Goal: Task Accomplishment & Management: Use online tool/utility

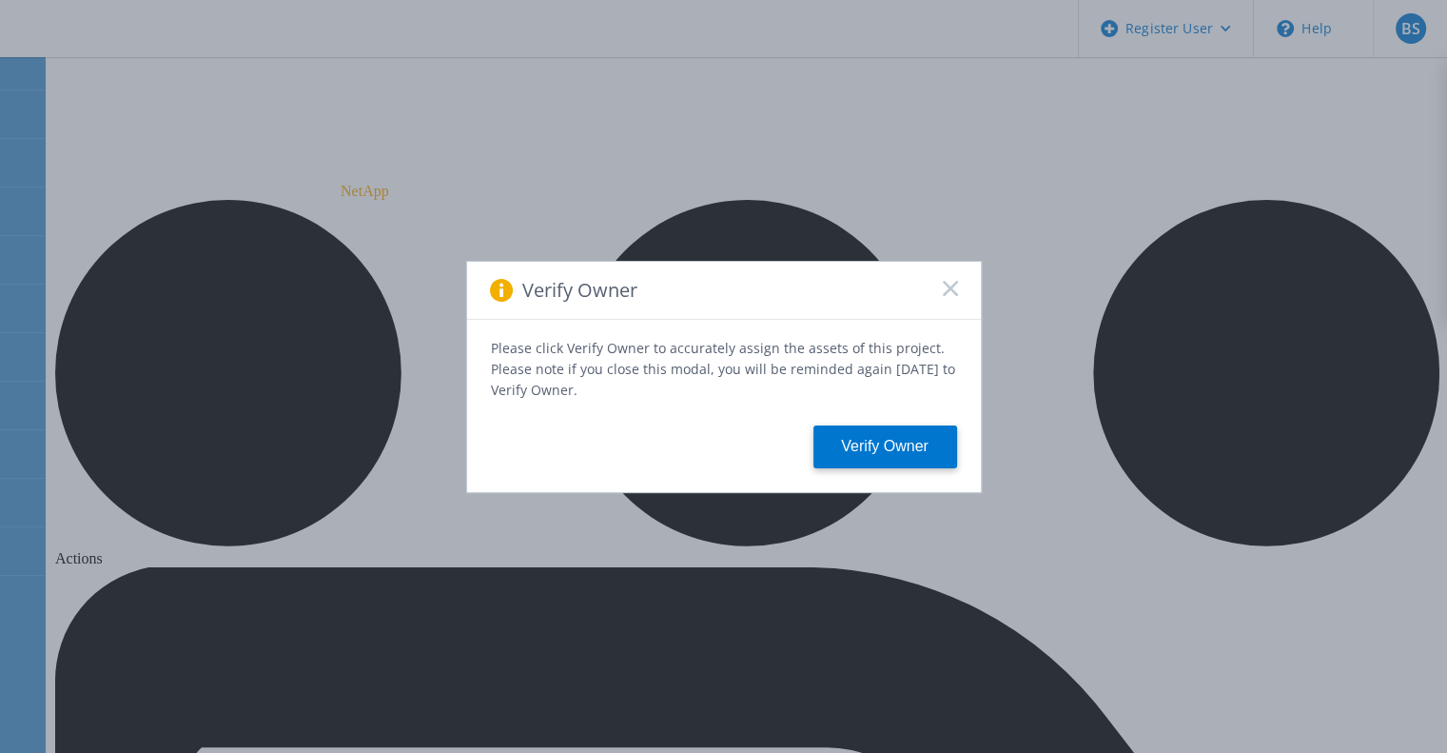
click at [956, 296] on icon at bounding box center [950, 288] width 15 height 15
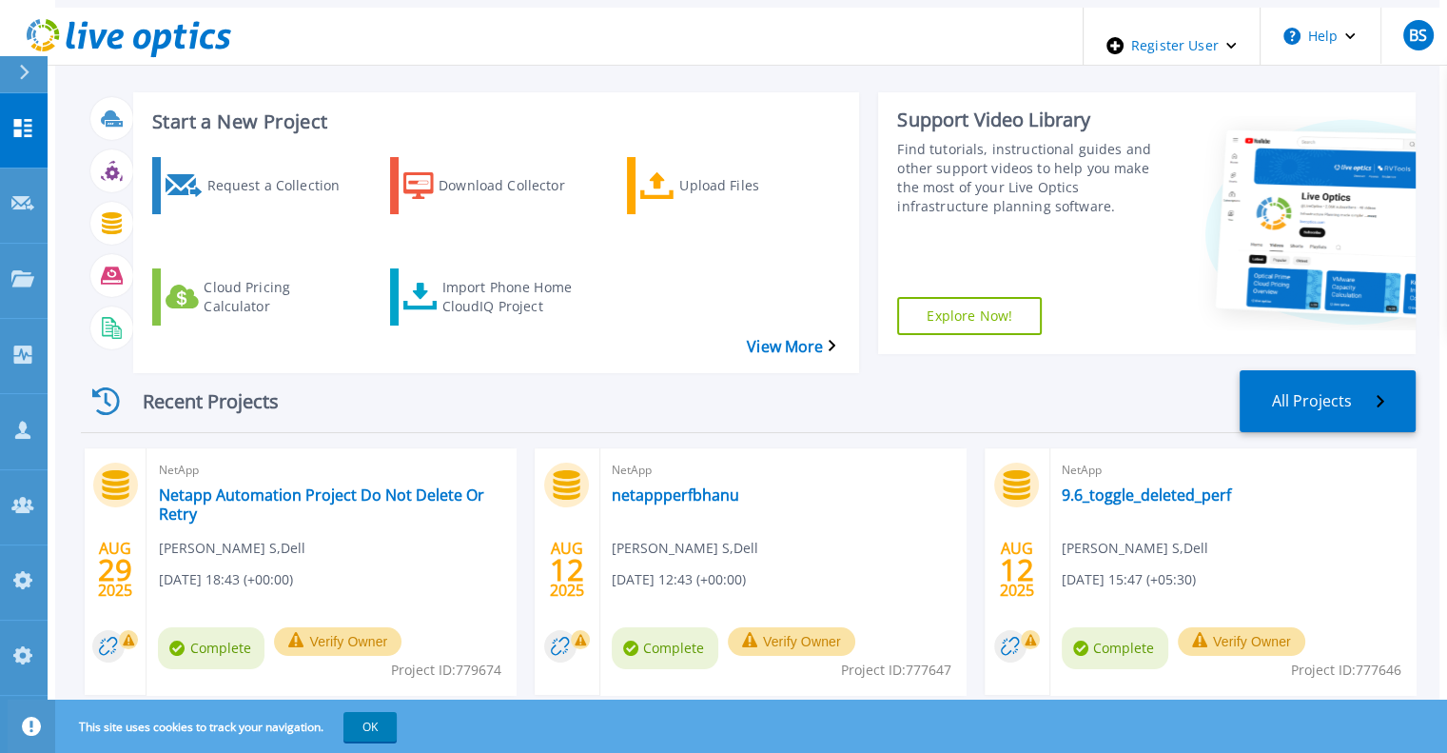
scroll to position [19, 0]
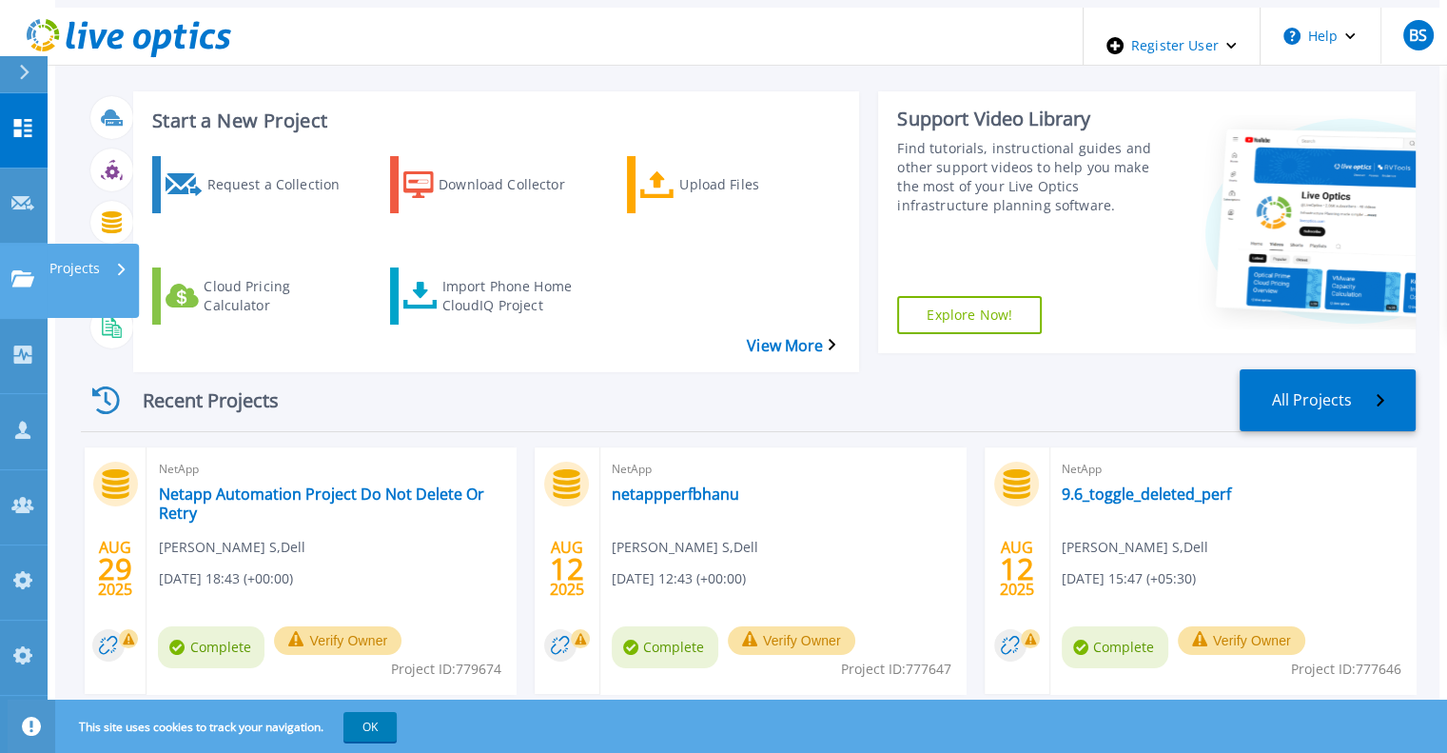
click at [14, 244] on link "Projects Projects" at bounding box center [24, 281] width 48 height 75
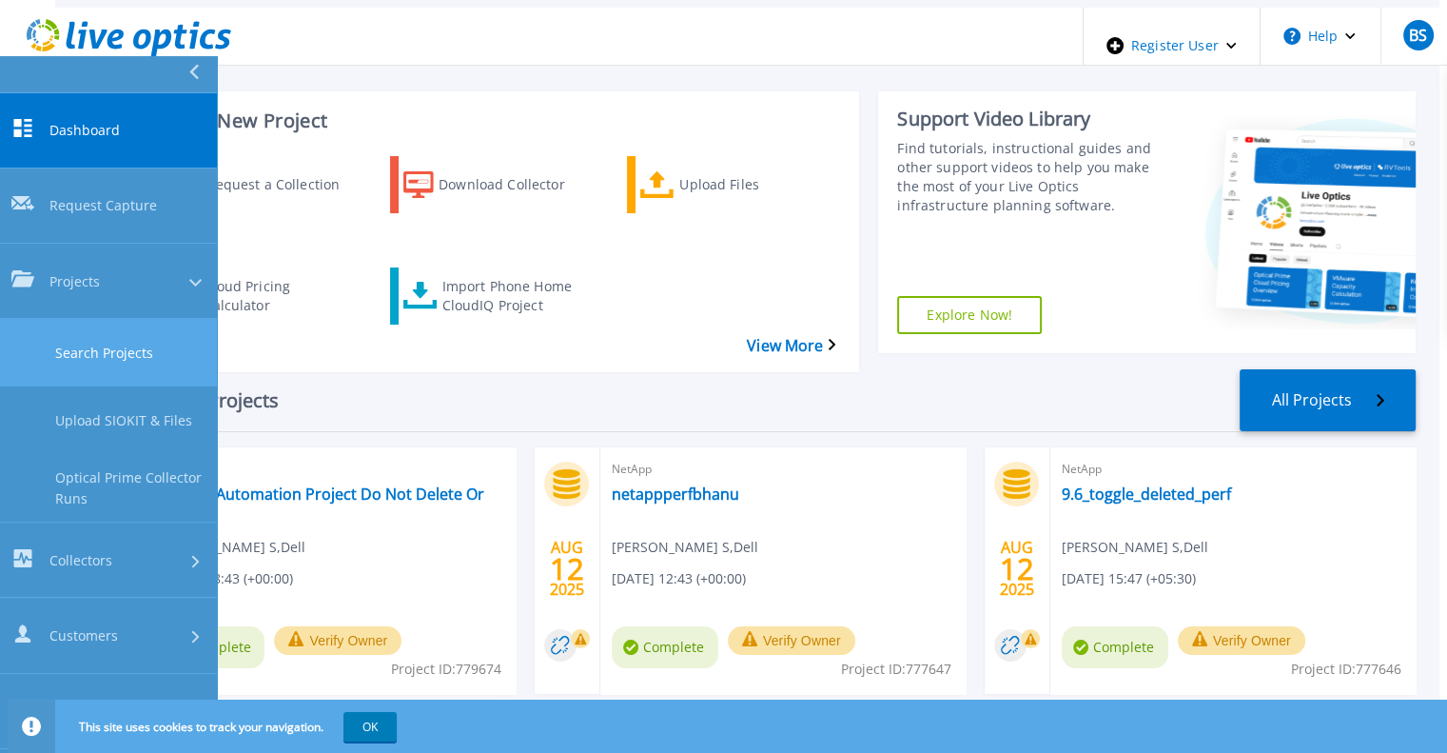
click at [45, 319] on link "Search Projects" at bounding box center [108, 353] width 217 height 68
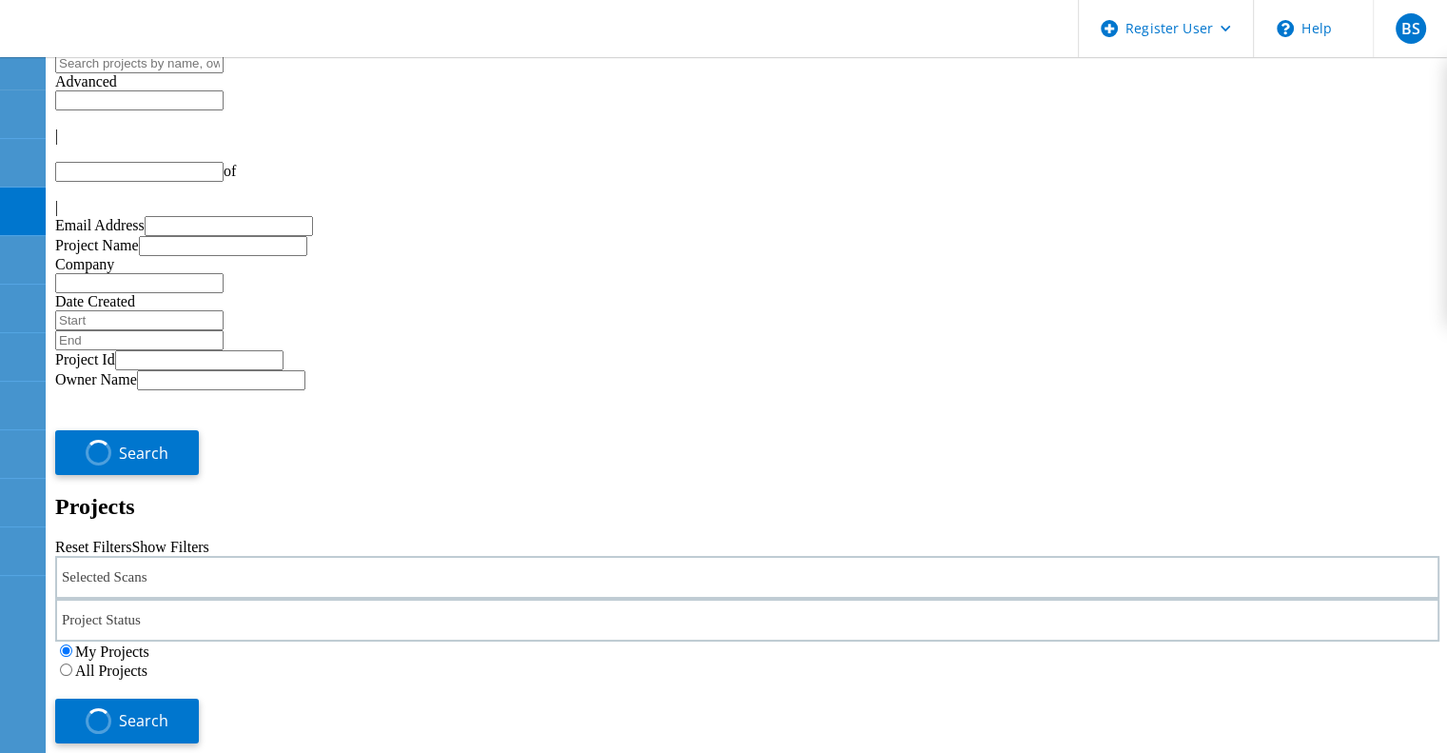
type input "1"
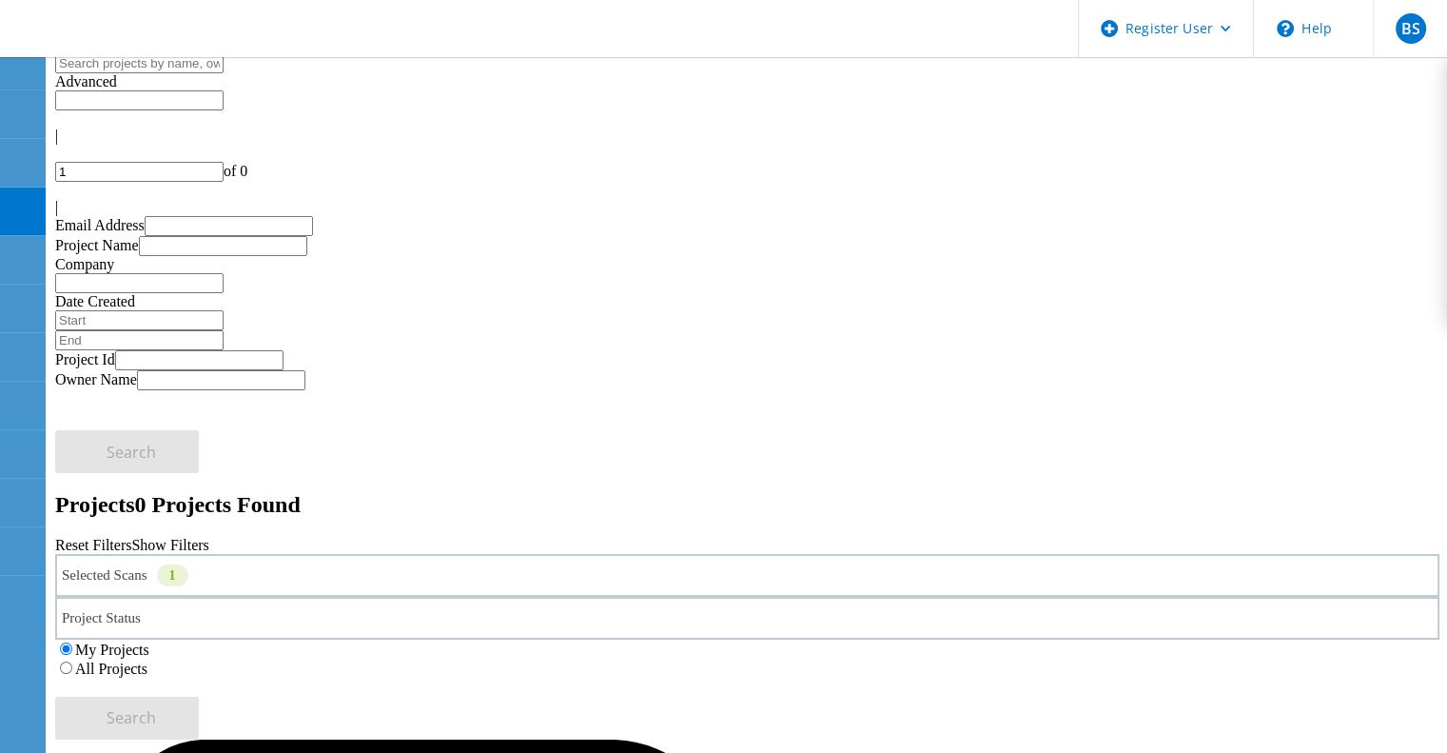
click at [329, 554] on div "Selected Scans 1" at bounding box center [747, 575] width 1385 height 43
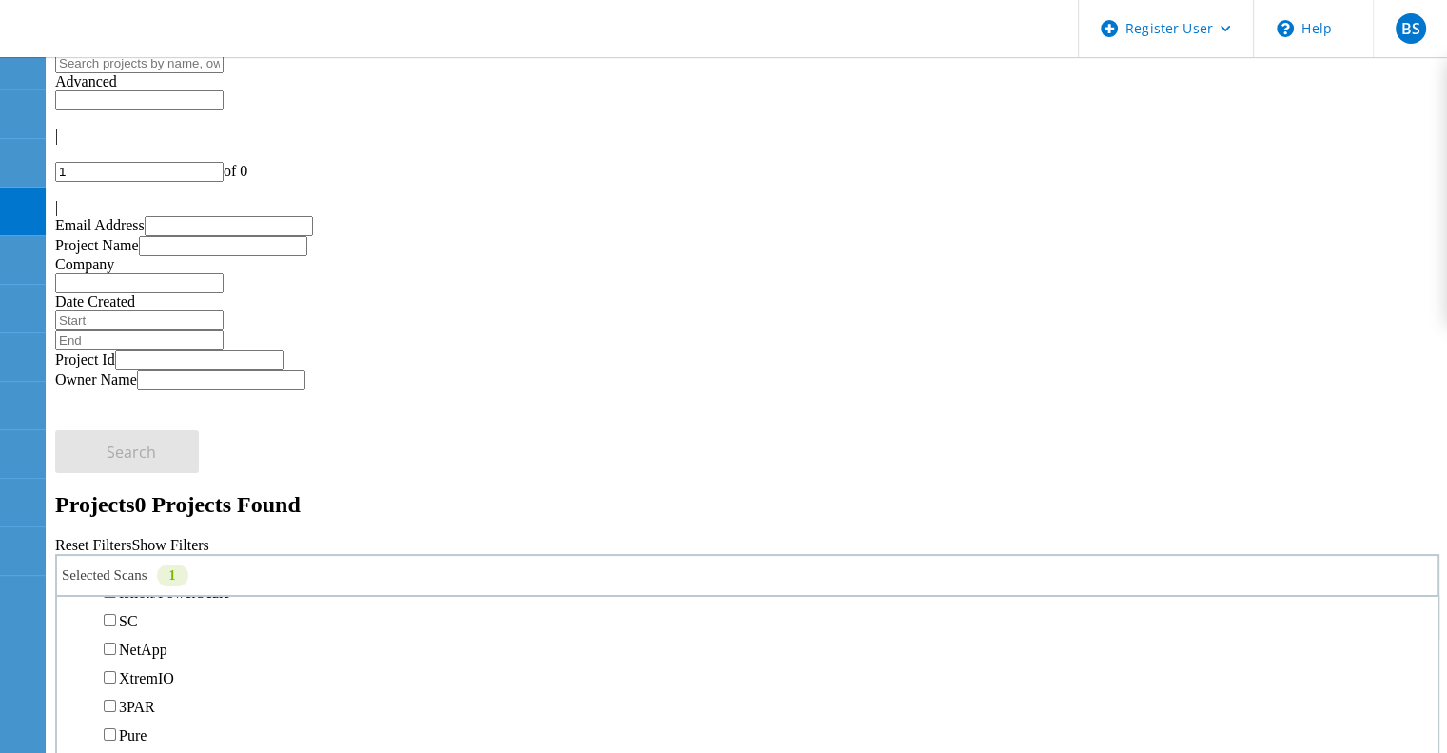
scroll to position [565, 0]
drag, startPoint x: 235, startPoint y: 468, endPoint x: 992, endPoint y: 255, distance: 786.9
click at [147, 660] on label "All Projects" at bounding box center [111, 668] width 72 height 16
click at [72, 661] on input "All Projects" at bounding box center [66, 667] width 12 height 12
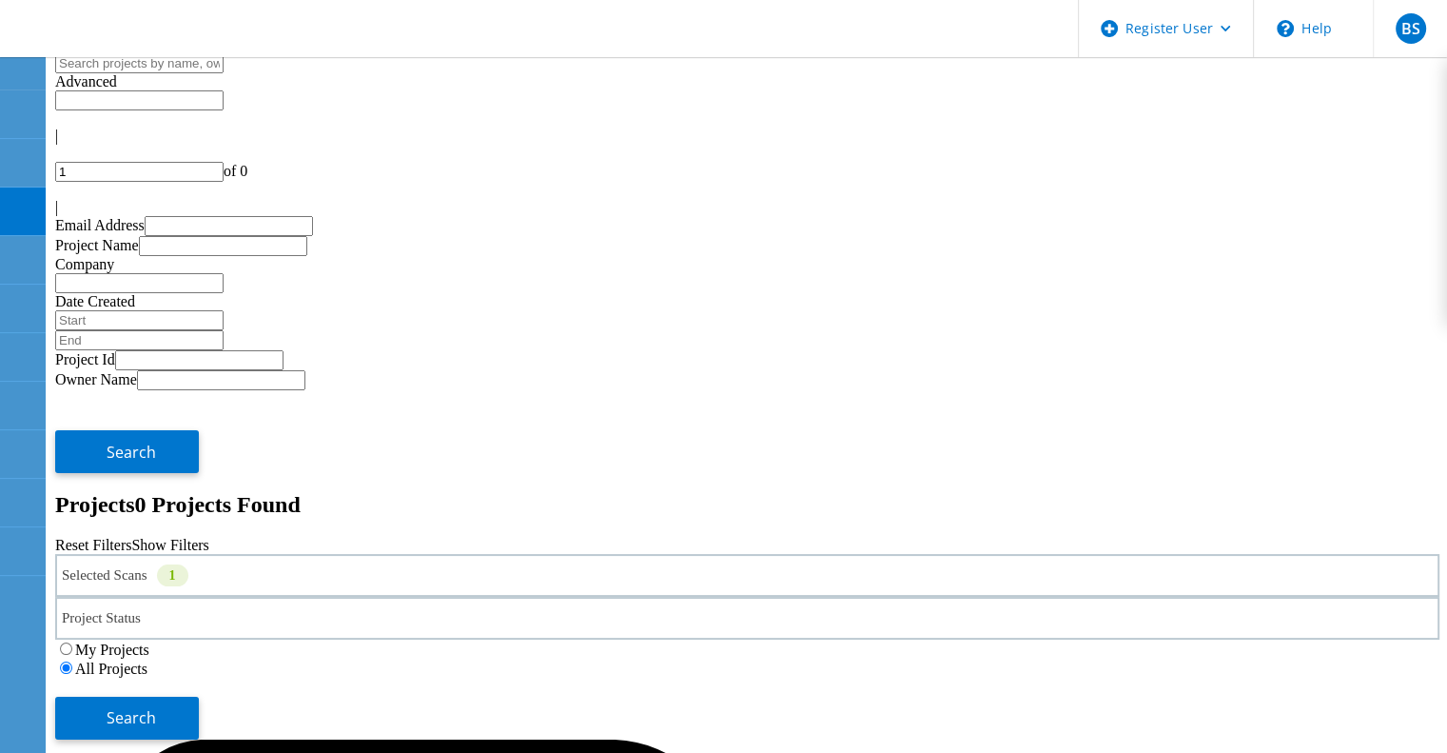
click at [1273, 554] on div "Selected Scans 1 Project Status In Progress Complete Published Anonymous Archiv…" at bounding box center [747, 647] width 1385 height 186
click at [199, 697] on button "Search" at bounding box center [127, 718] width 144 height 43
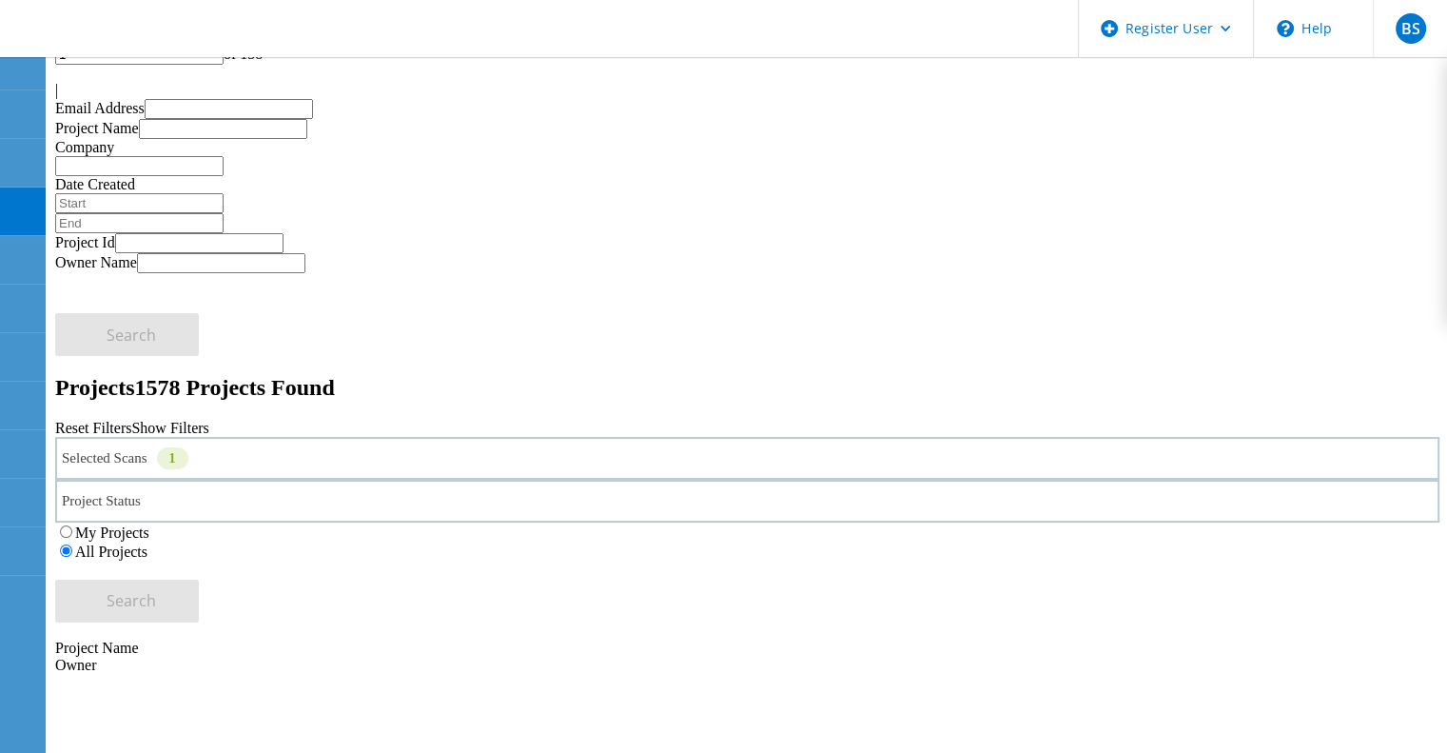
scroll to position [0, 0]
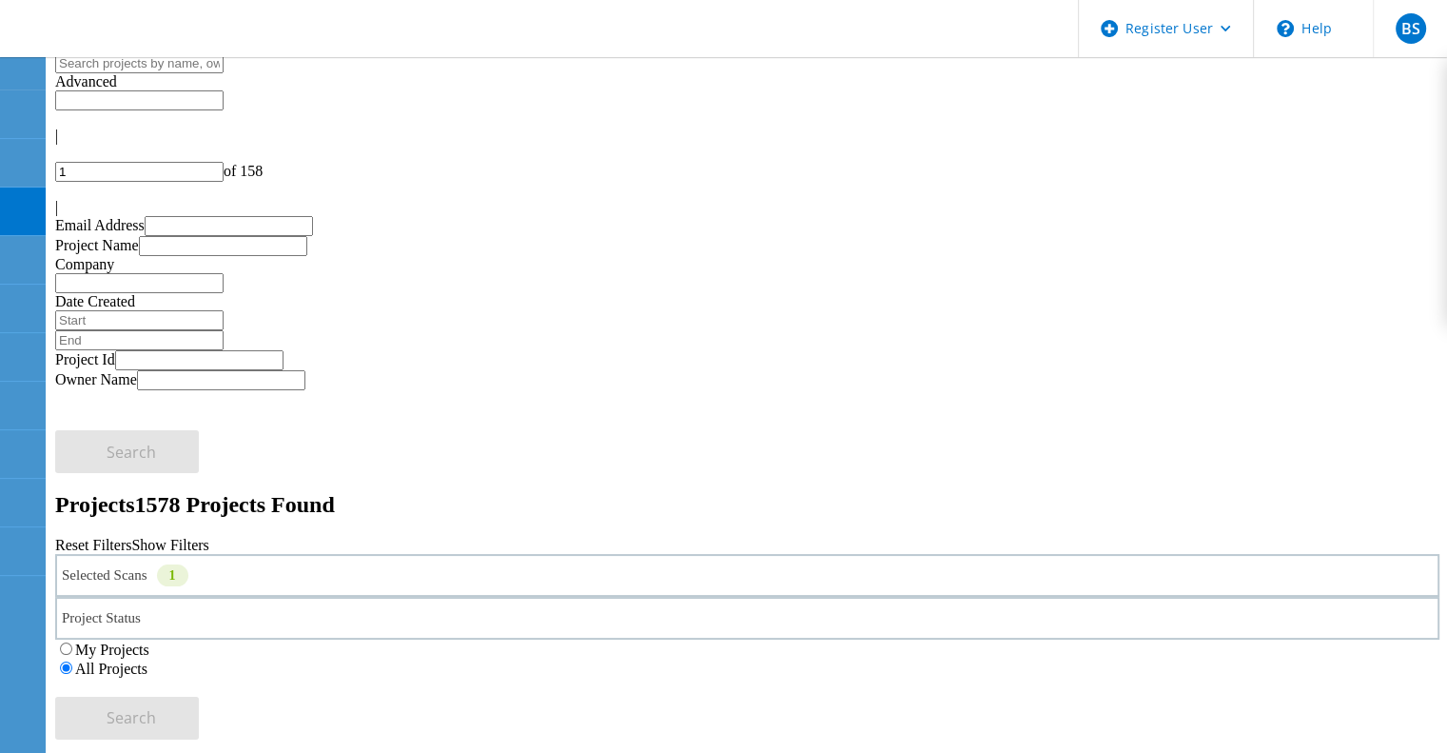
click at [224, 73] on input "text" at bounding box center [139, 63] width 168 height 20
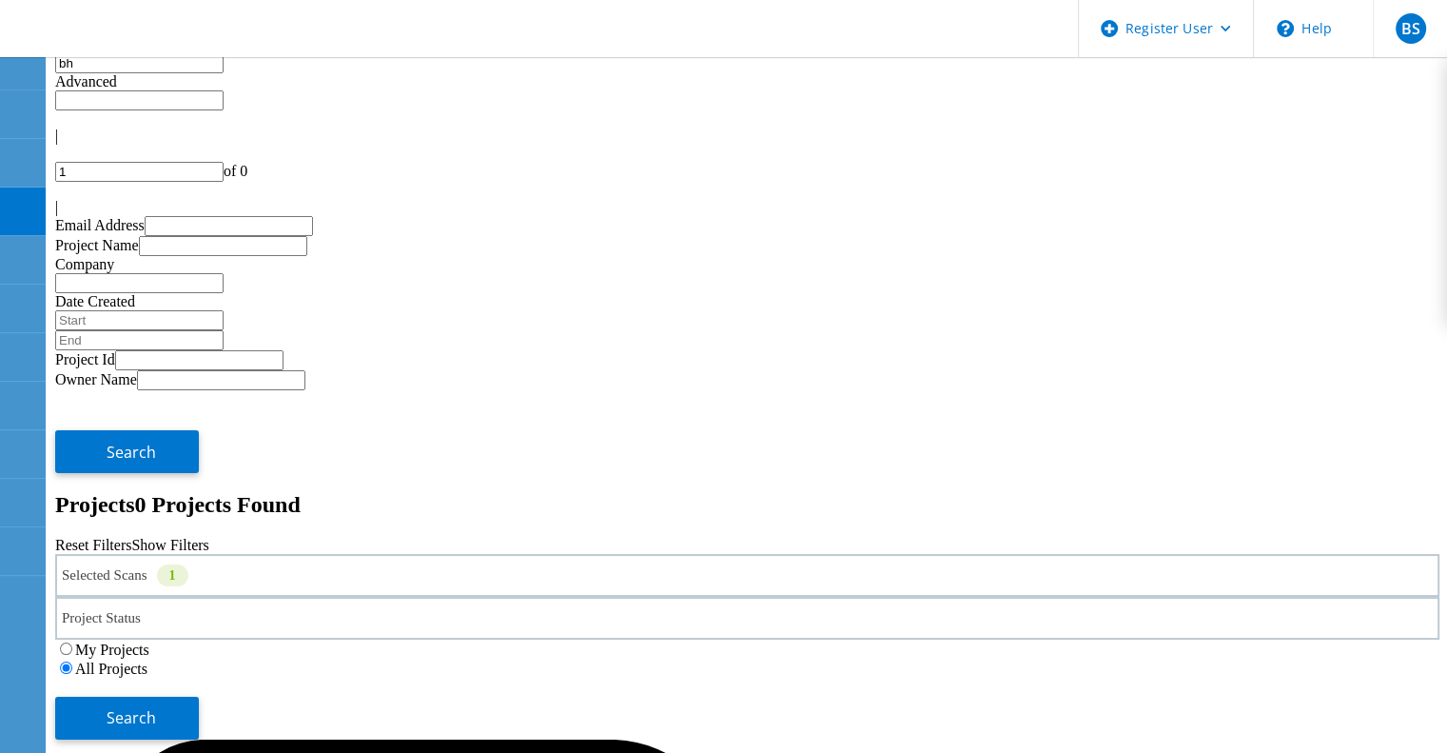
type input "b"
type input "m"
type input "Jitesh"
